Goal: Task Accomplishment & Management: Manage account settings

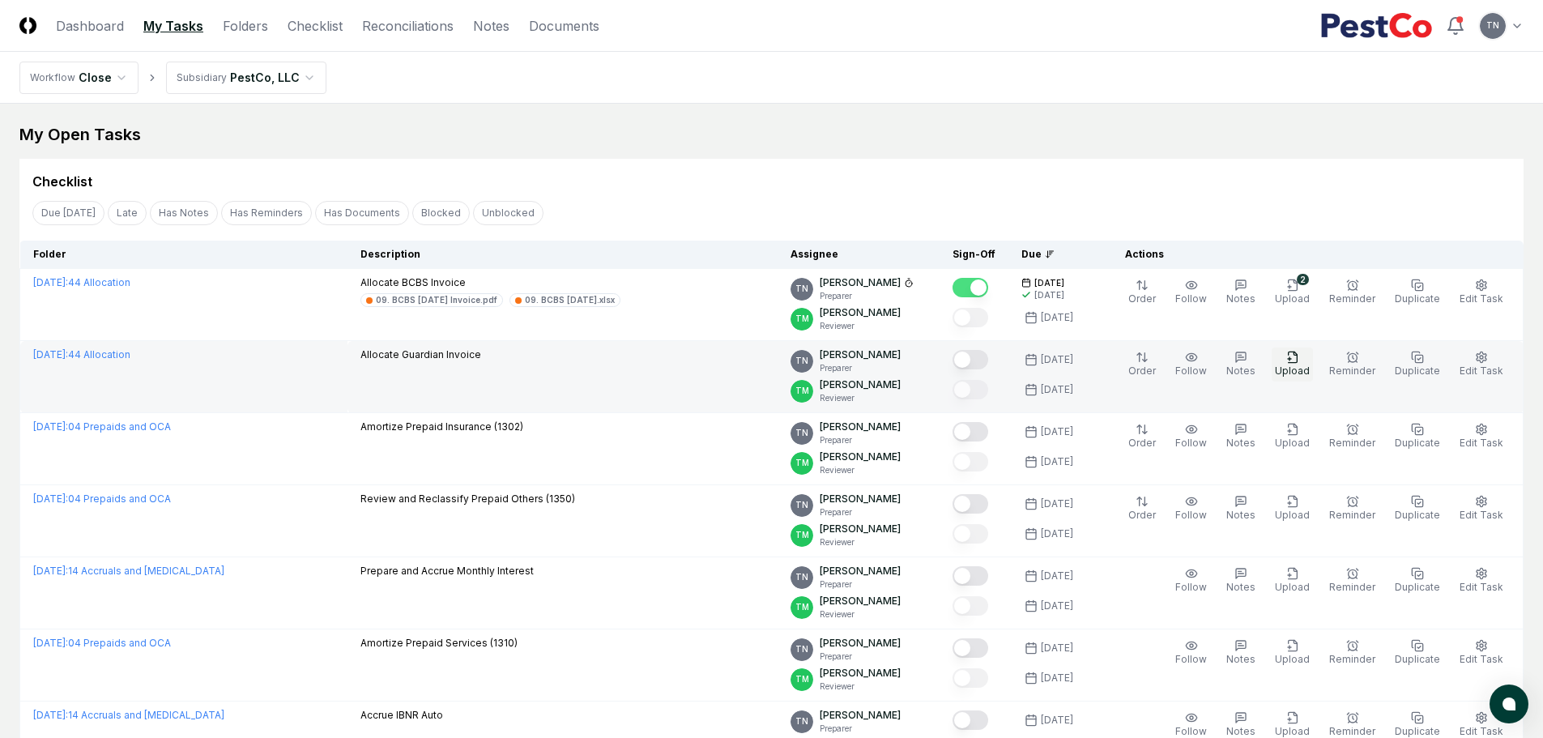
click at [1299, 357] on icon "button" at bounding box center [1292, 357] width 13 height 13
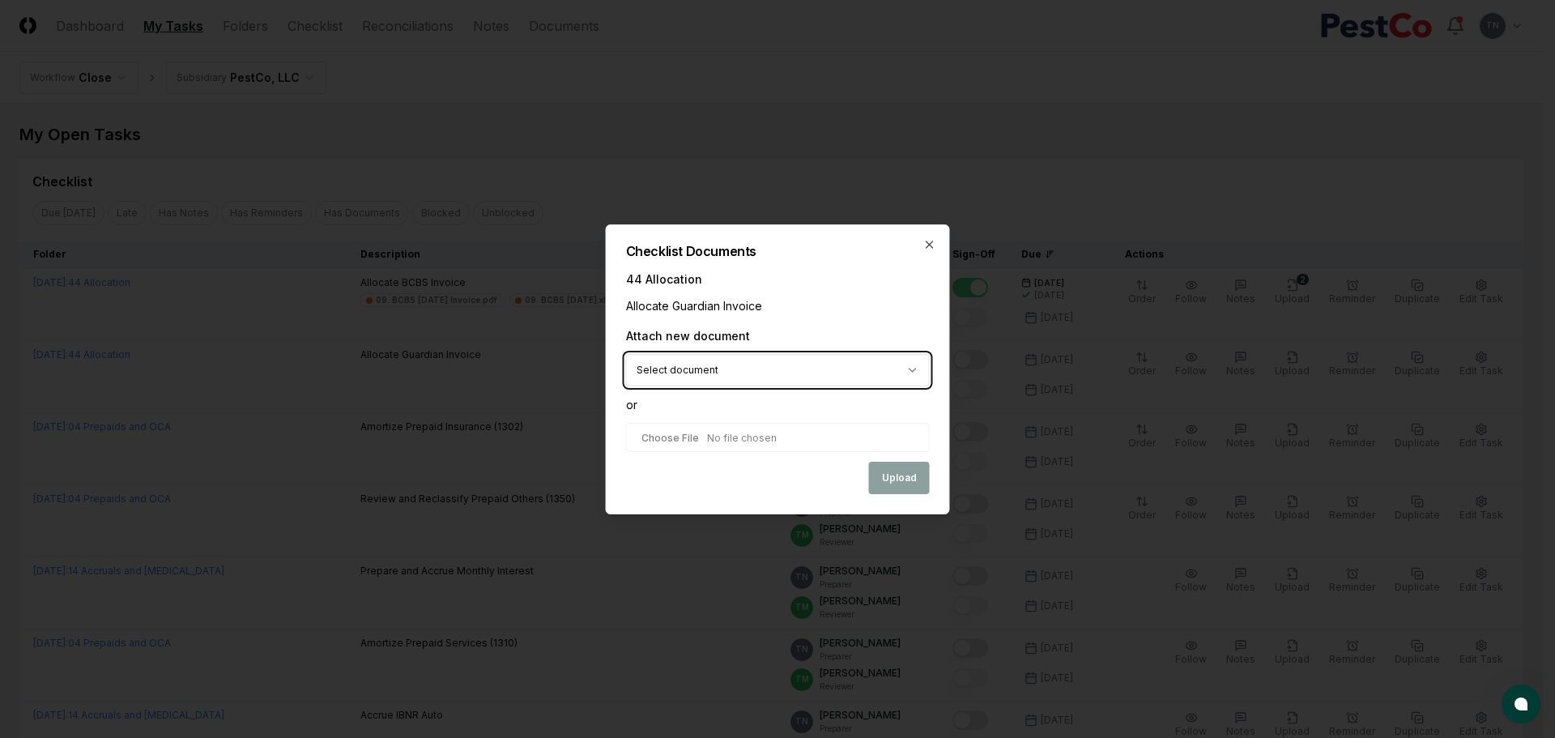
type input "**********"
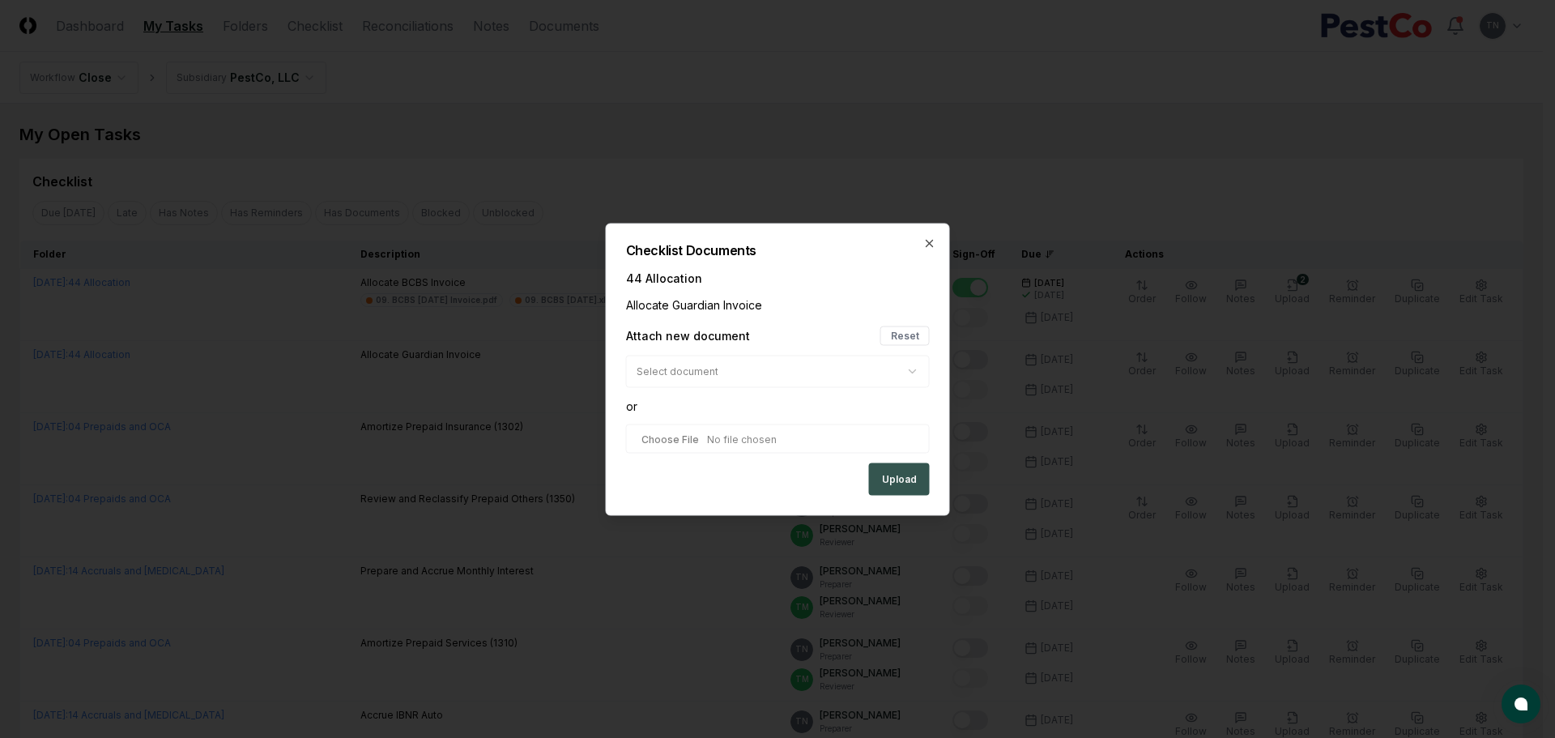
click at [905, 484] on button "Upload" at bounding box center [899, 478] width 61 height 32
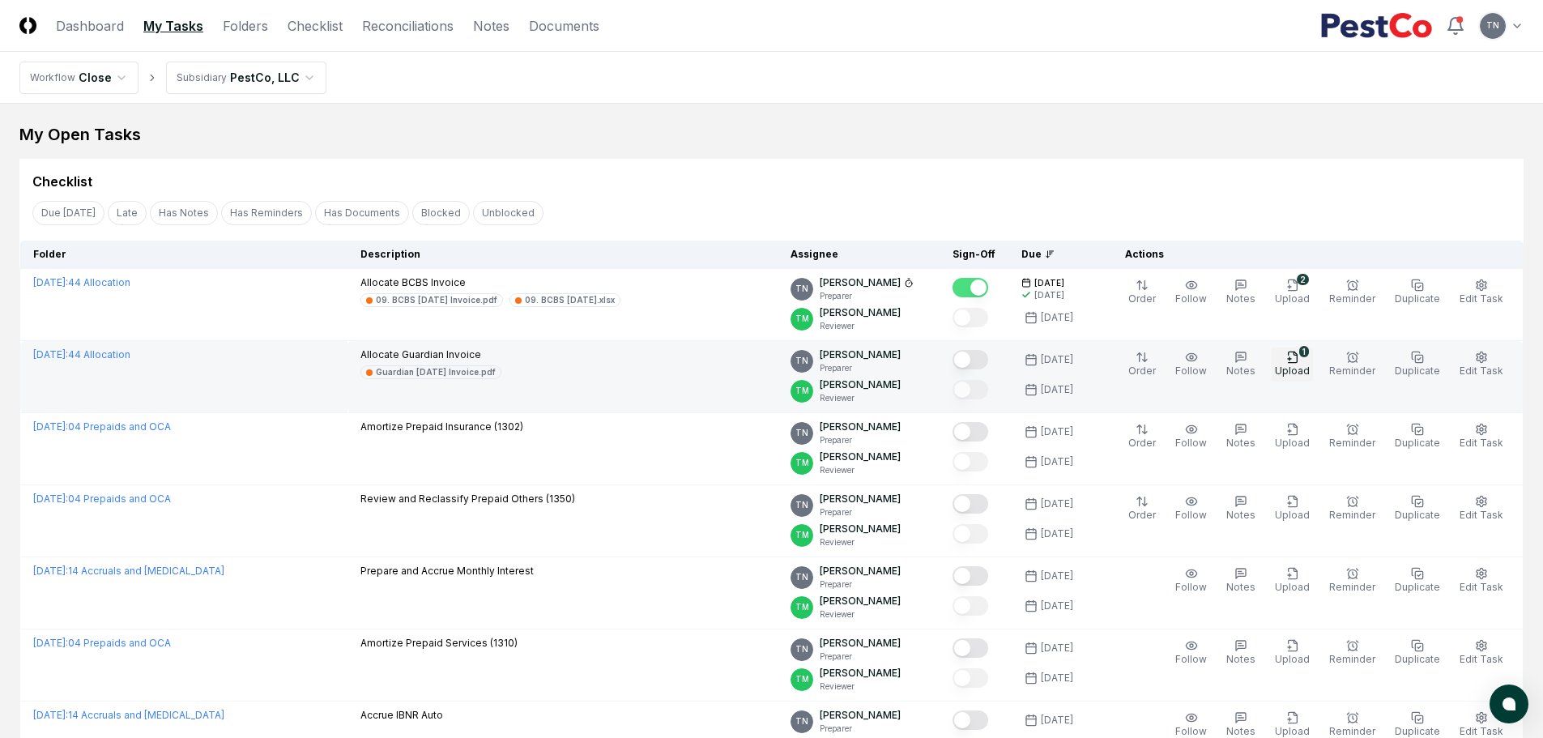
click at [1298, 365] on span "Upload" at bounding box center [1292, 370] width 35 height 12
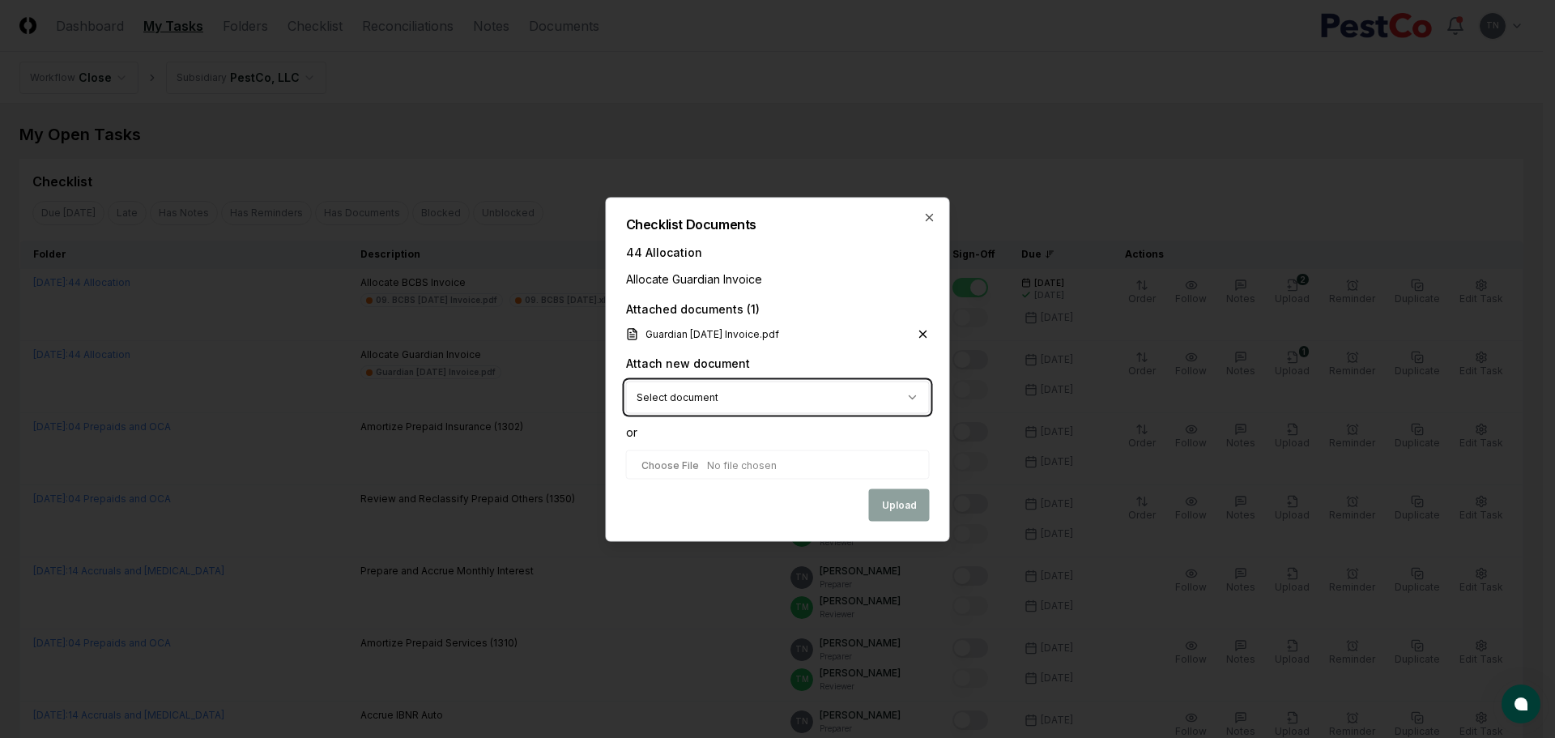
type input "**********"
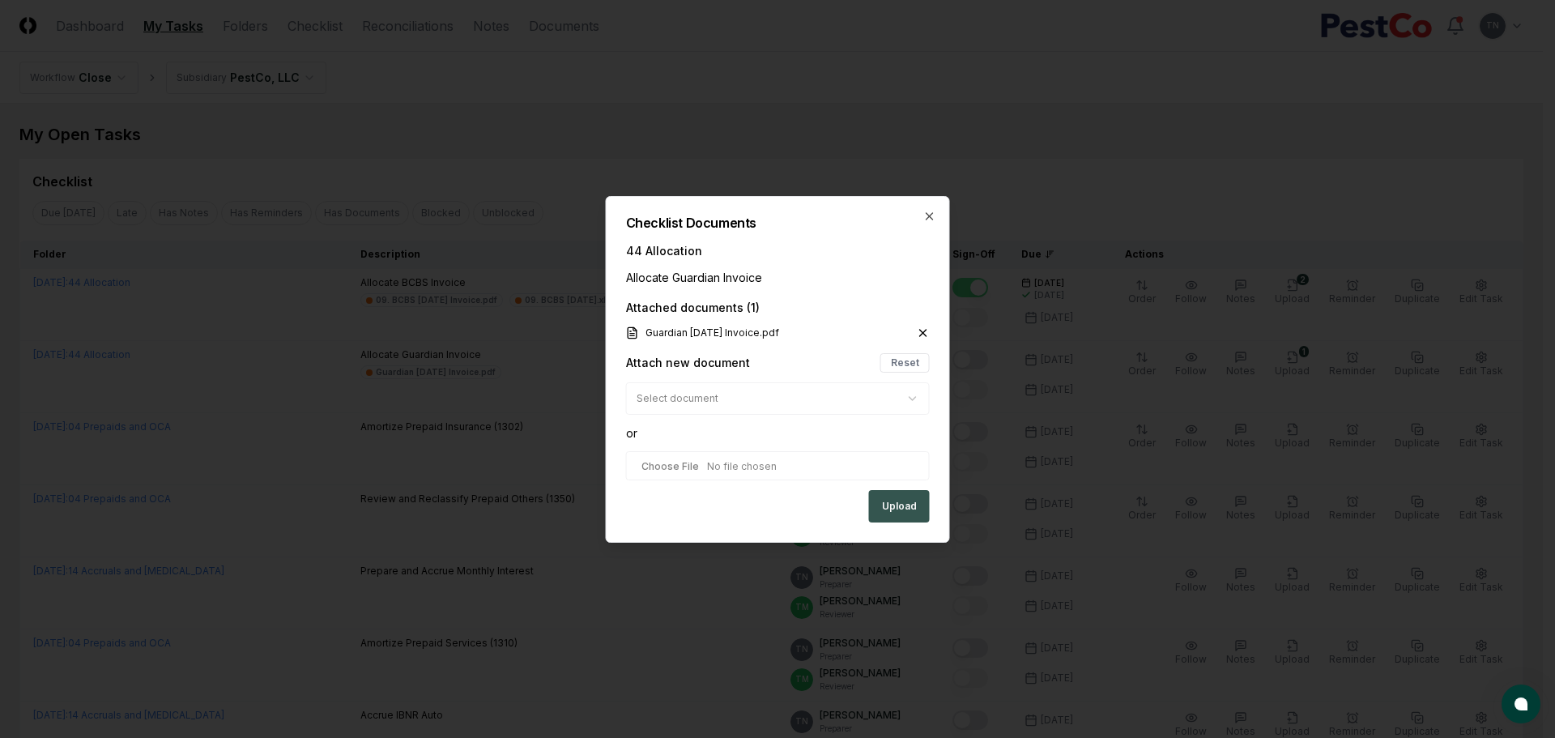
click at [912, 504] on button "Upload" at bounding box center [899, 506] width 61 height 32
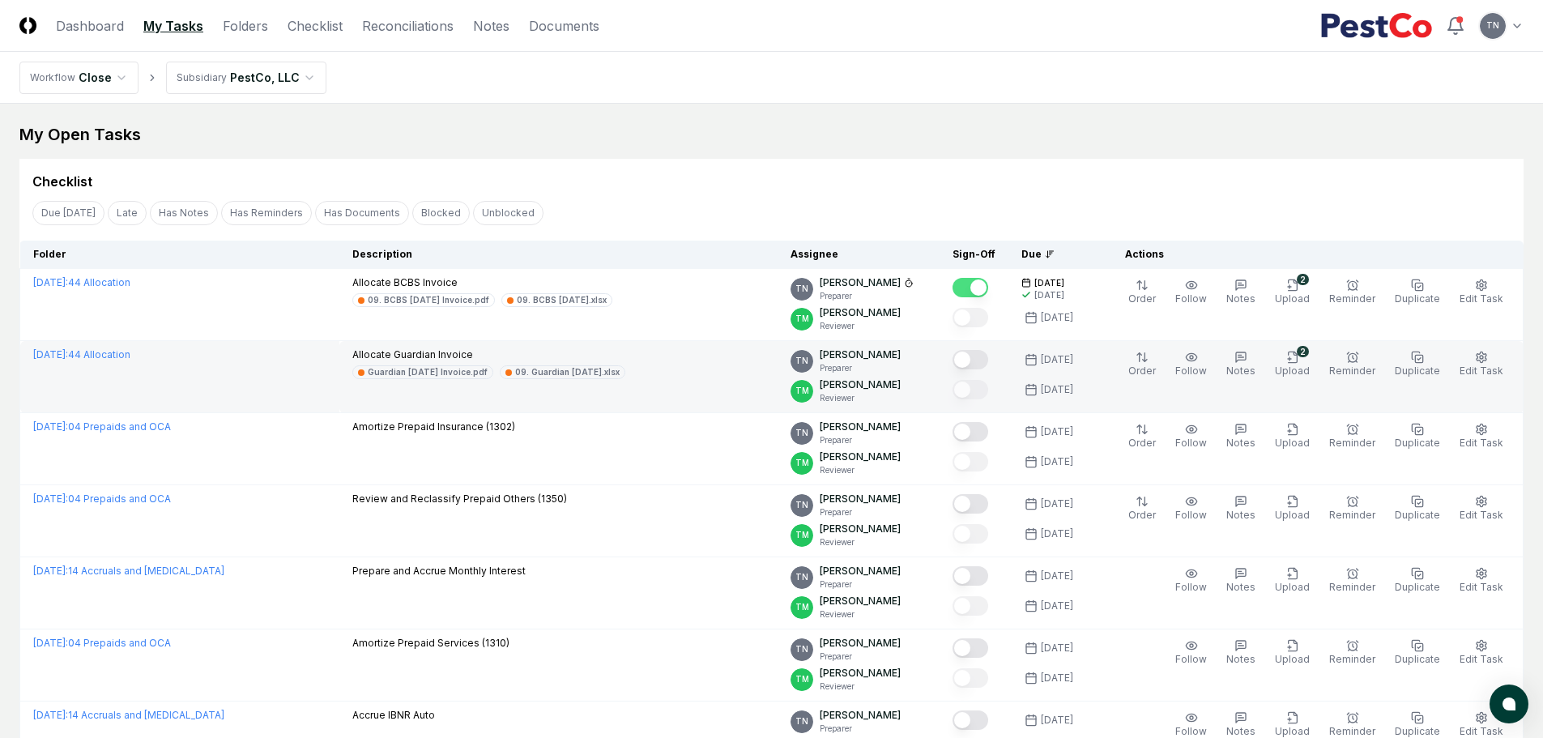
click at [988, 353] on button "Mark complete" at bounding box center [970, 359] width 36 height 19
click at [1479, 352] on icon "button" at bounding box center [1481, 357] width 13 height 13
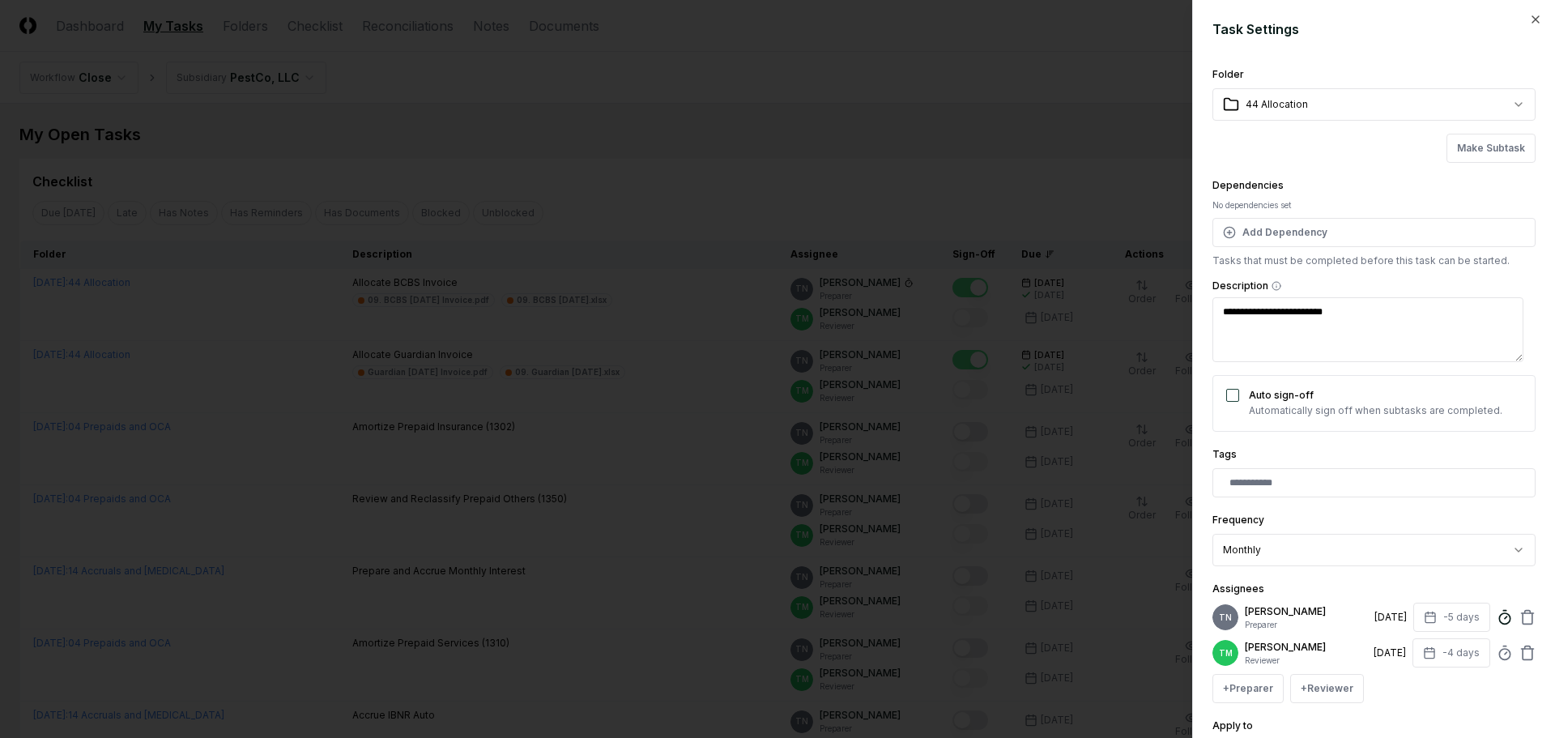
click at [1496, 619] on icon at bounding box center [1504, 617] width 16 height 16
type textarea "*"
type input "******"
click at [1425, 703] on div "+ Preparer + Reviewer" at bounding box center [1373, 688] width 323 height 29
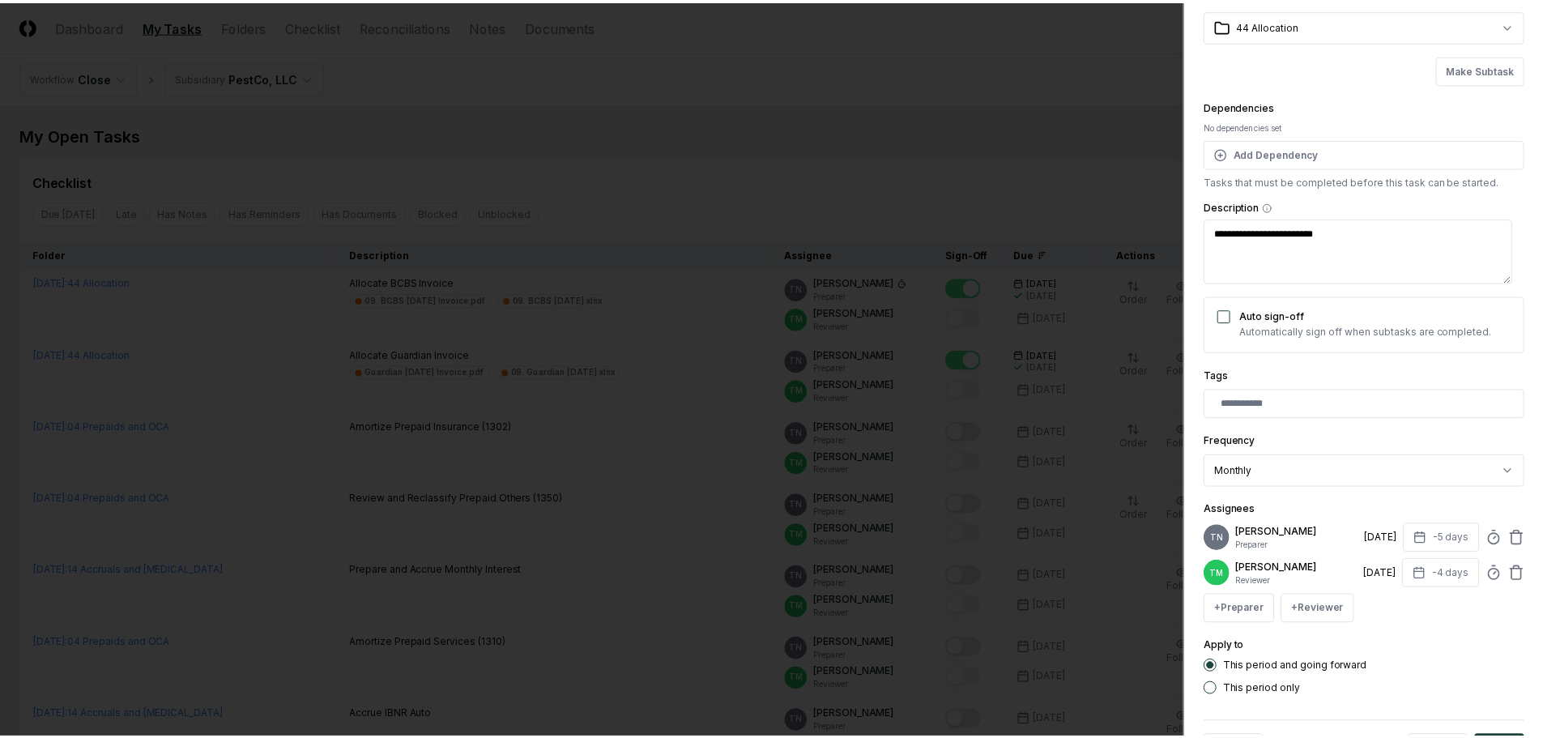
scroll to position [154, 0]
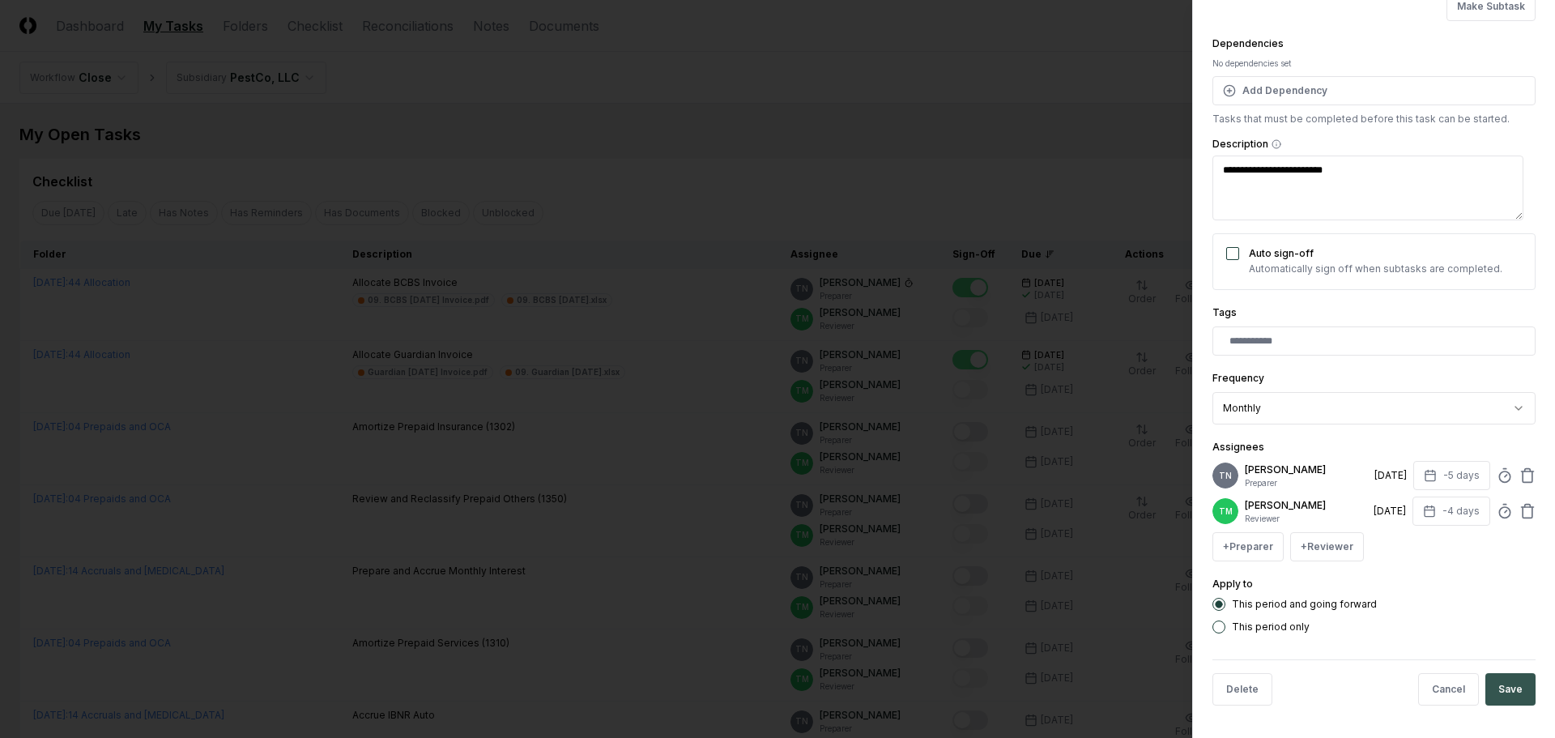
click at [1486, 683] on button "Save" at bounding box center [1510, 689] width 50 height 32
type textarea "*"
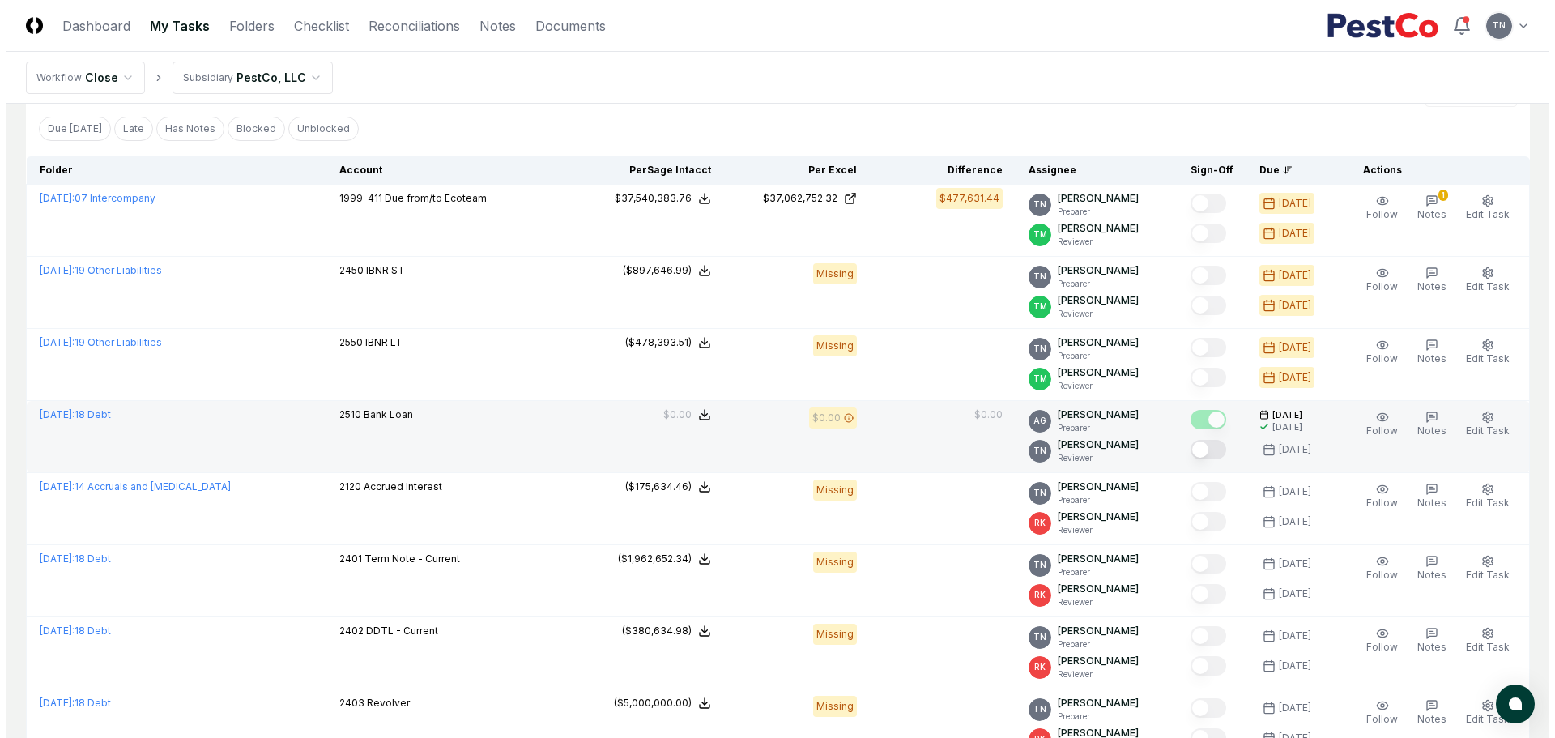
scroll to position [729, 0]
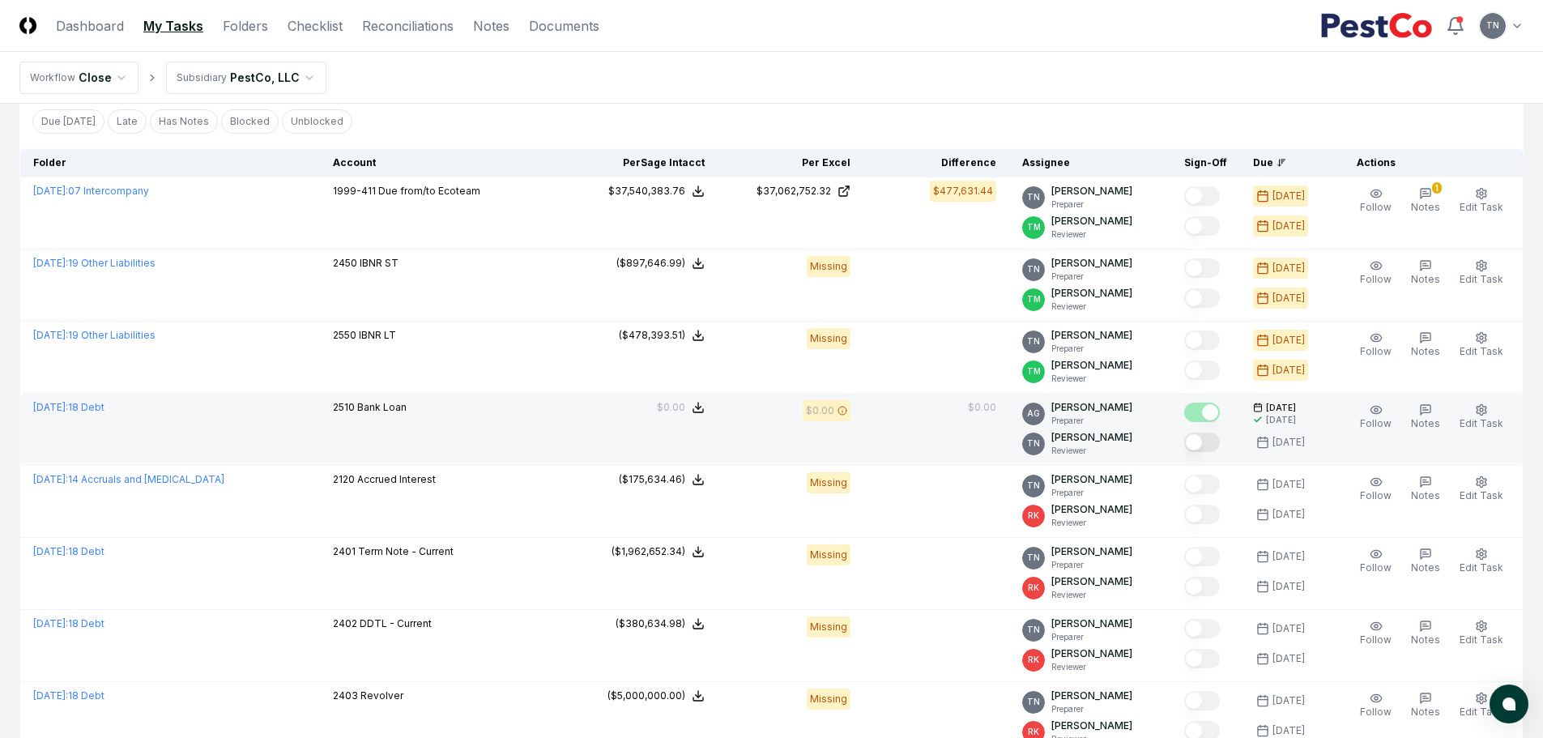
click at [1212, 438] on button "Mark complete" at bounding box center [1202, 441] width 36 height 19
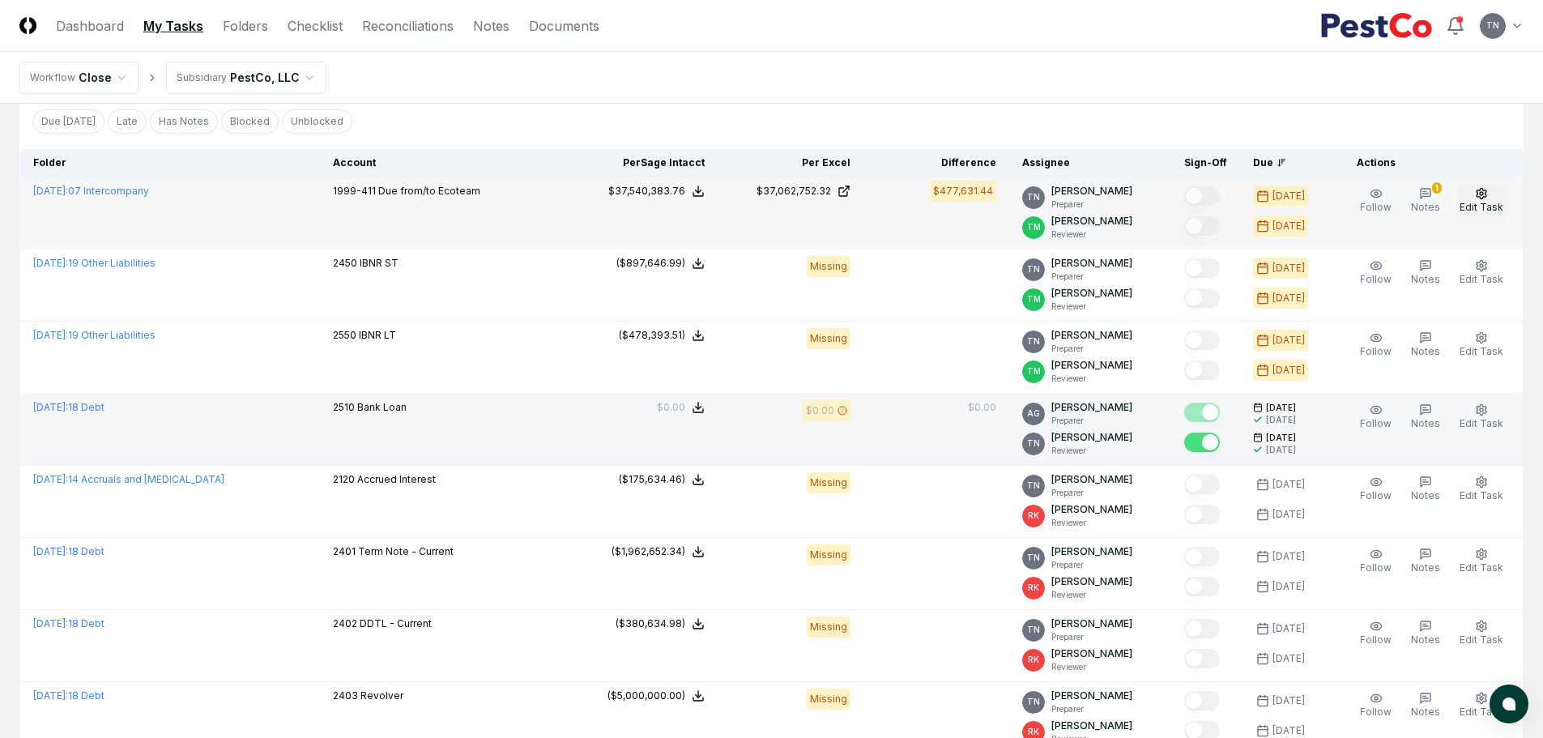
click at [1475, 197] on icon "button" at bounding box center [1481, 193] width 13 height 13
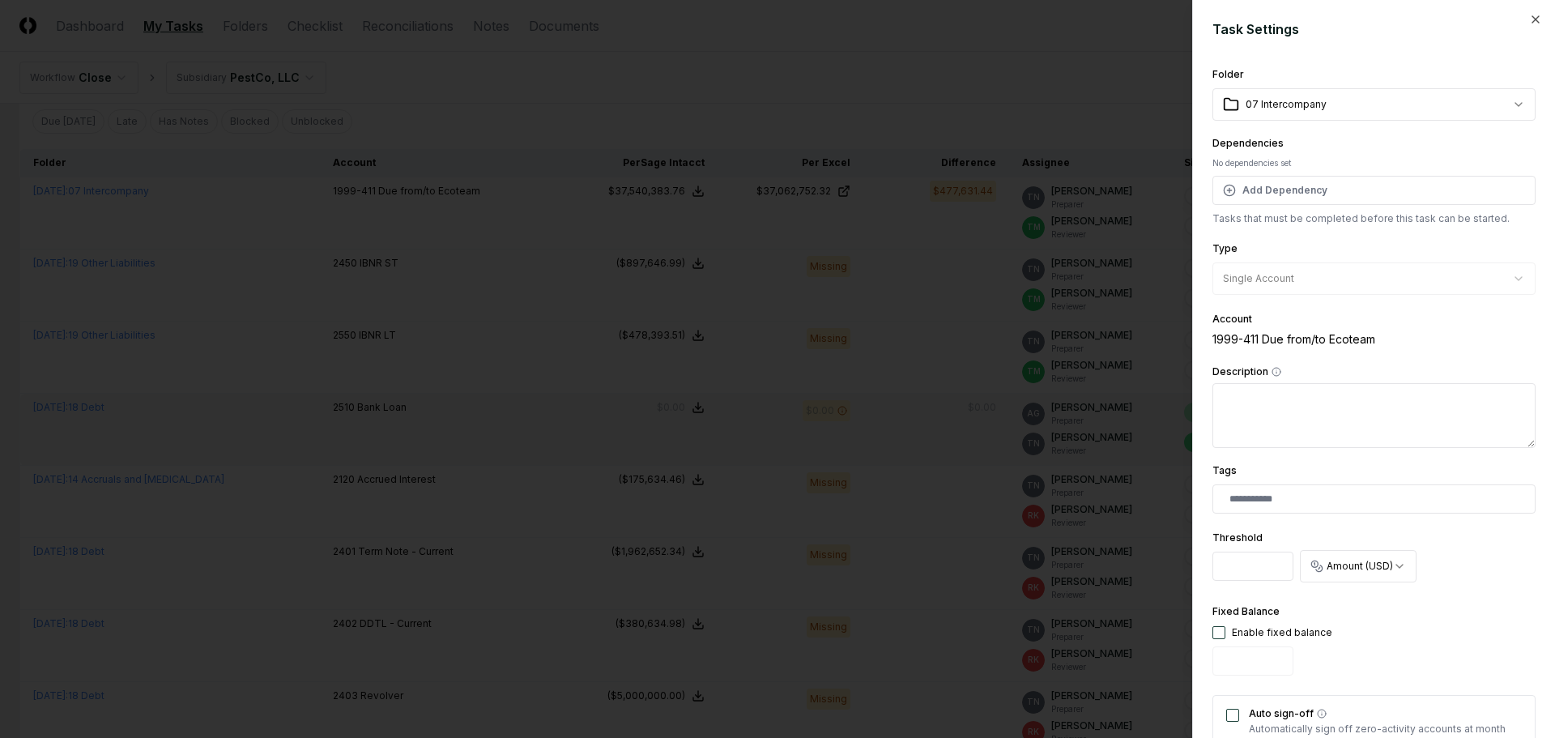
drag, startPoint x: 1262, startPoint y: 570, endPoint x: 1036, endPoint y: 546, distance: 227.2
click at [1037, 546] on body "CloseCore Dashboard My Tasks Folders Checklist Reconciliations Notes Documents …" at bounding box center [771, 323] width 1543 height 2104
type input "******"
click at [1362, 613] on div "Fixed Balance Enable fixed balance" at bounding box center [1373, 642] width 323 height 80
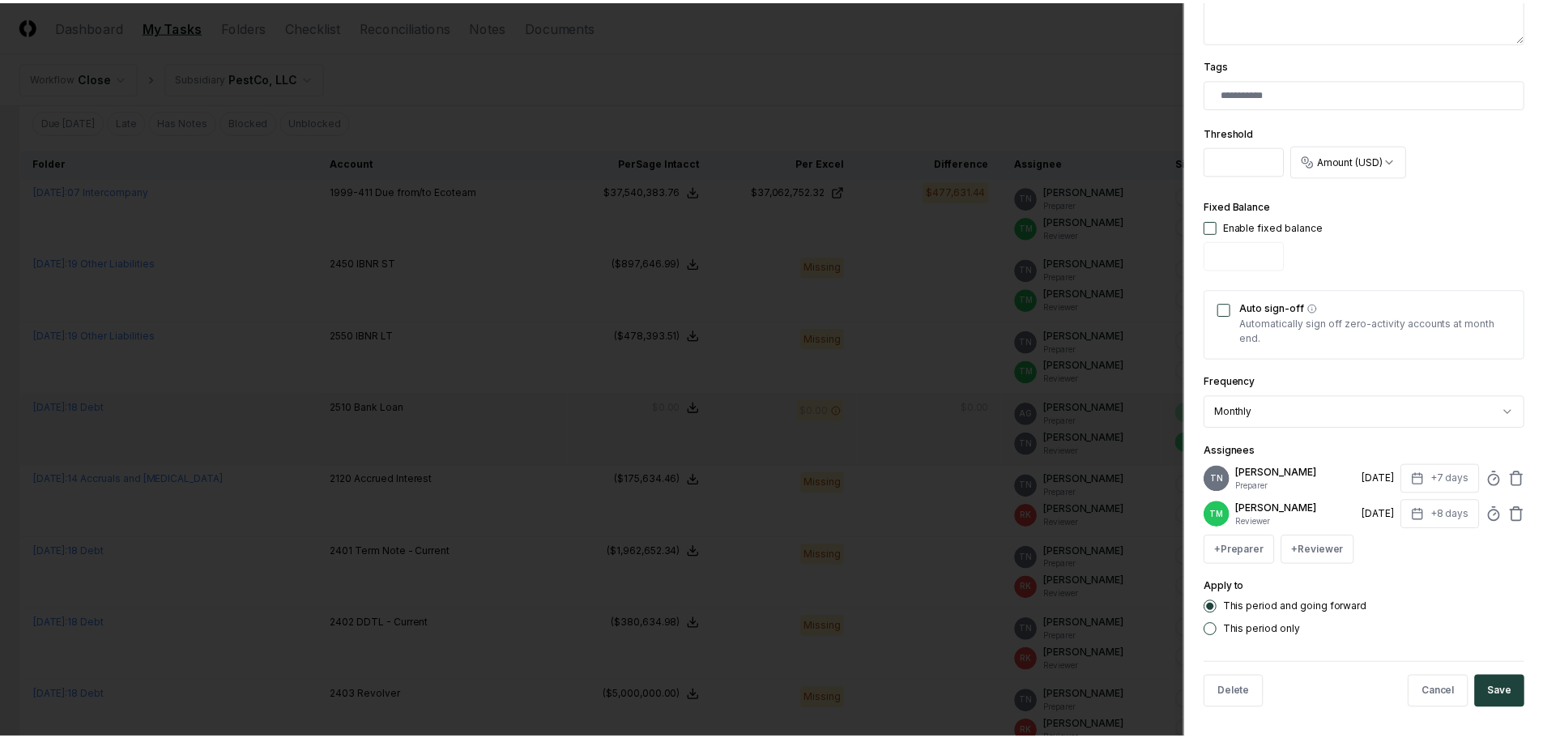
scroll to position [421, 0]
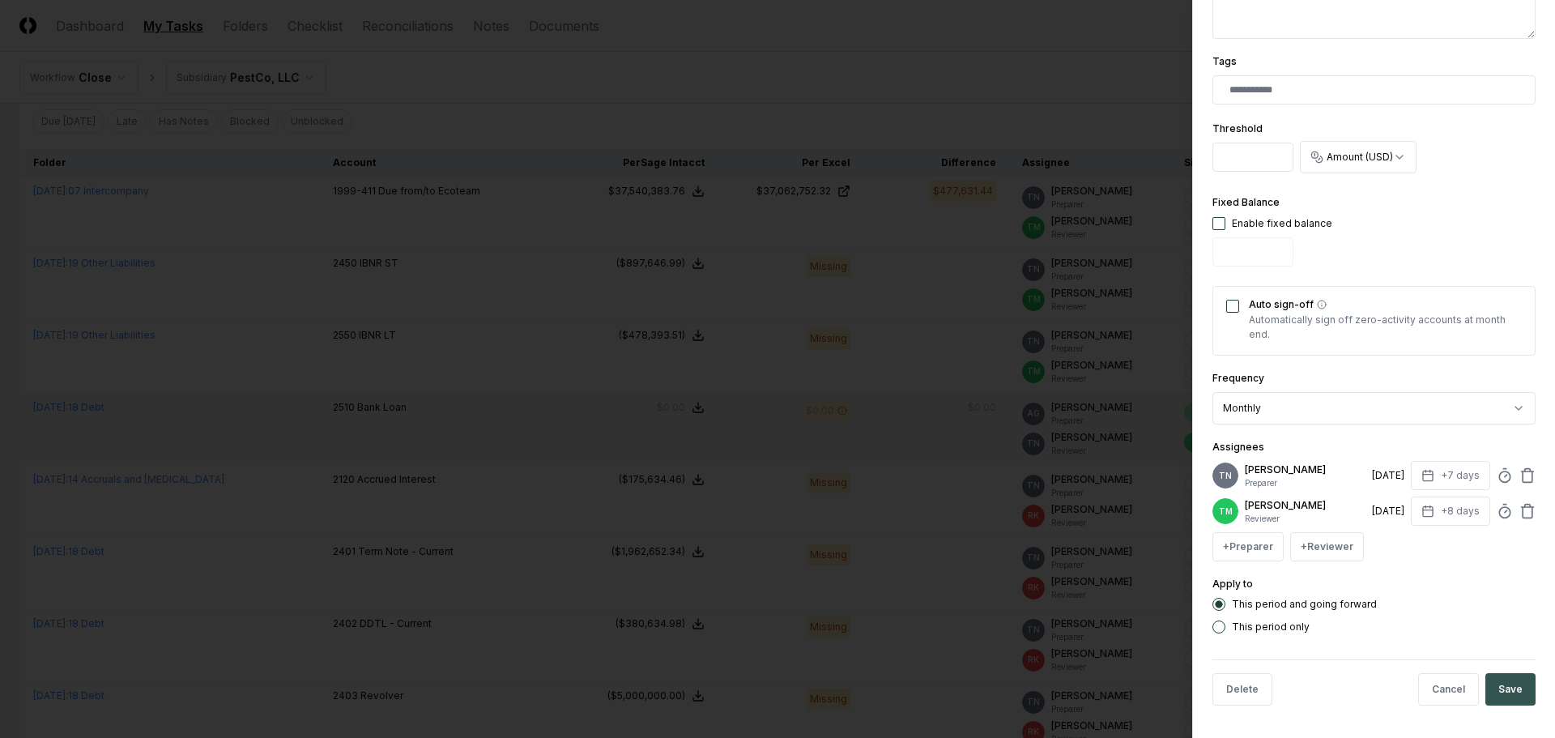
click at [1510, 679] on button "Save" at bounding box center [1510, 689] width 50 height 32
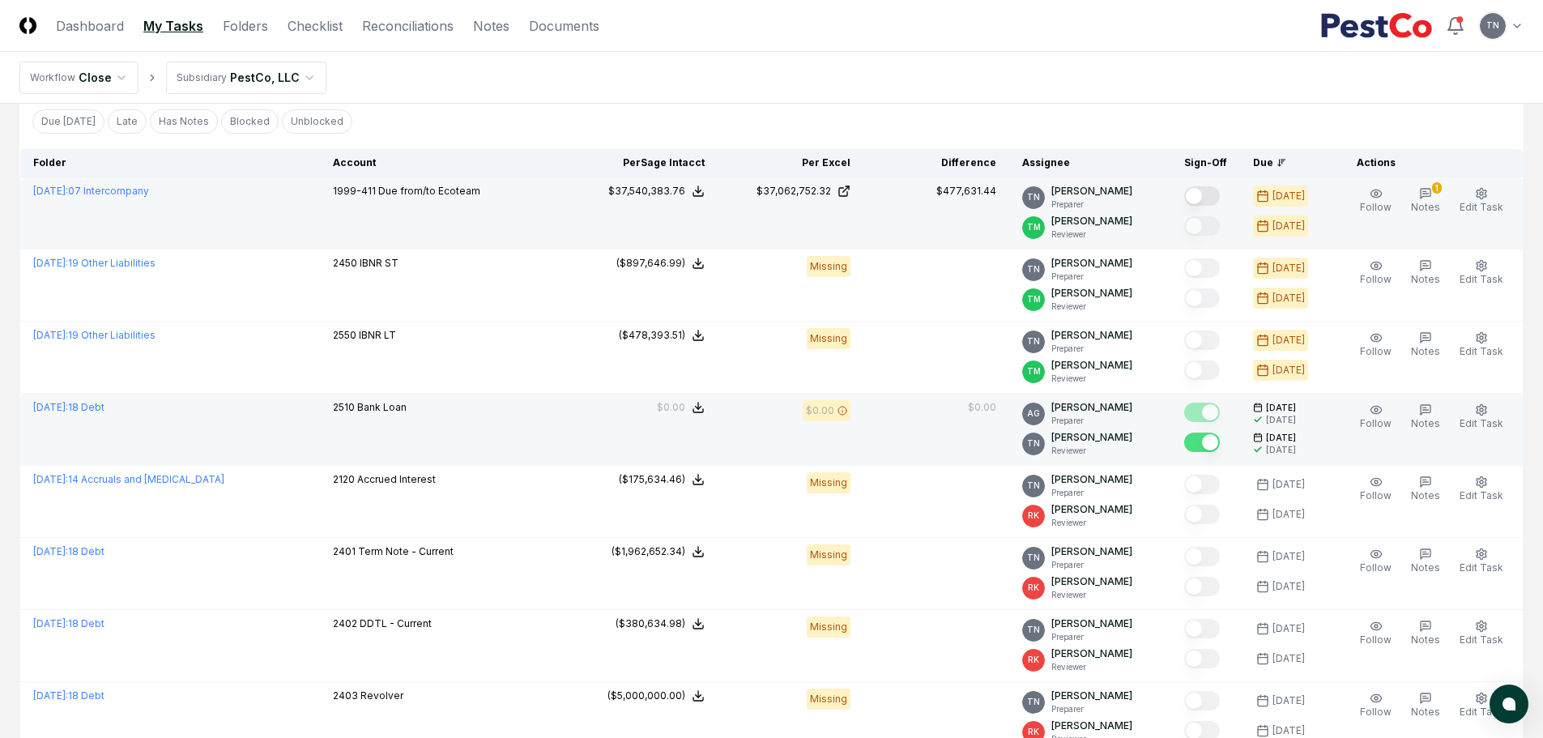
click at [1200, 198] on button "Mark complete" at bounding box center [1202, 195] width 36 height 19
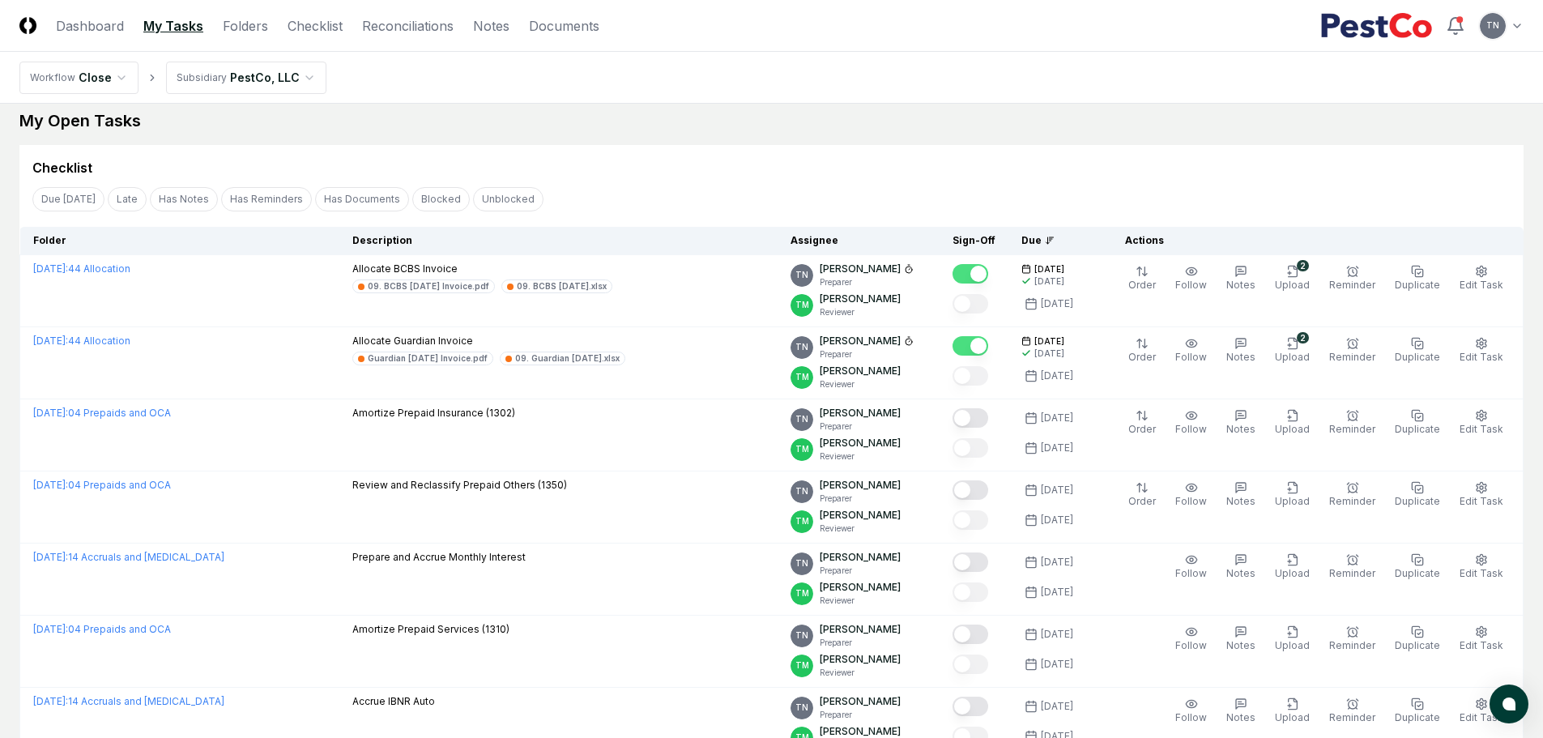
scroll to position [0, 0]
